Goal: Information Seeking & Learning: Compare options

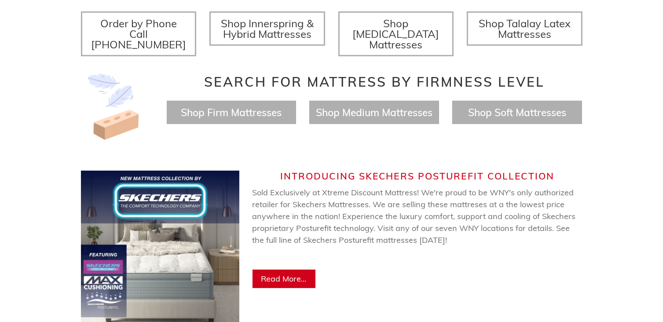
click at [534, 27] on span "Shop Talalay Latex Mattresses" at bounding box center [525, 29] width 92 height 24
click at [391, 27] on span "Shop [MEDICAL_DATA] Mattresses" at bounding box center [395, 34] width 87 height 34
click at [534, 25] on span "Shop Talalay Latex Mattresses" at bounding box center [525, 29] width 92 height 24
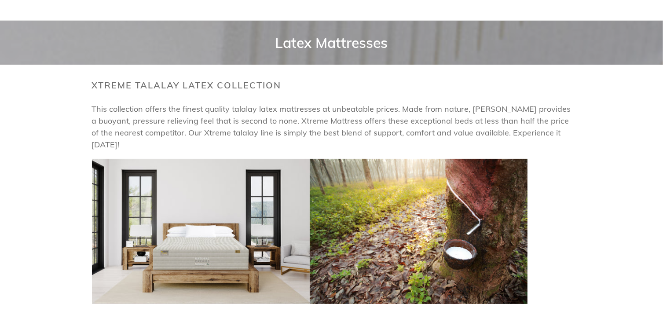
scroll to position [16, 0]
